Goal: Transaction & Acquisition: Purchase product/service

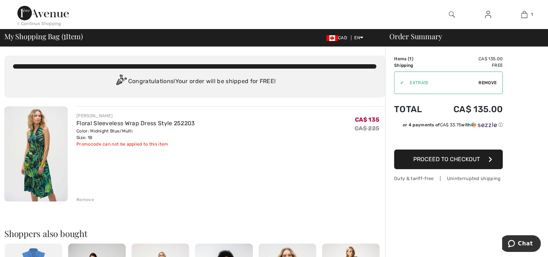
click at [428, 159] on span "Proceed to Checkout" at bounding box center [446, 158] width 67 height 7
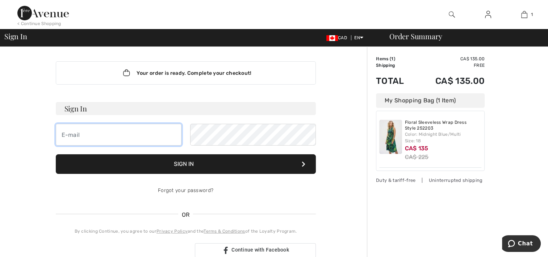
type input "[EMAIL_ADDRESS][DOMAIN_NAME]"
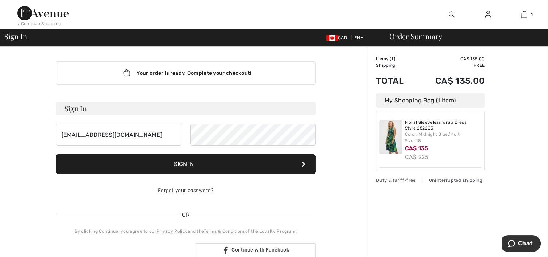
click at [186, 164] on button "Sign In" at bounding box center [186, 164] width 260 height 20
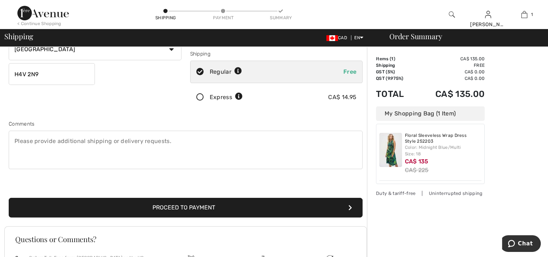
scroll to position [127, 0]
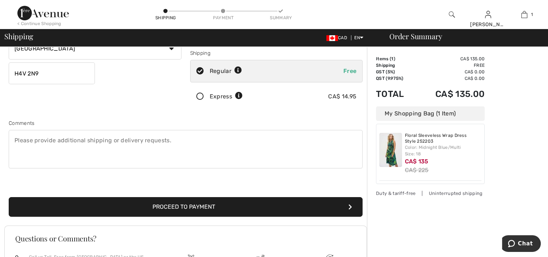
click at [196, 205] on button "Proceed to Payment" at bounding box center [186, 207] width 354 height 20
